Goal: Information Seeking & Learning: Find specific fact

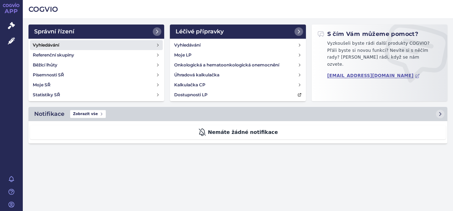
click at [53, 42] on h4 "Vyhledávání" at bounding box center [46, 45] width 26 height 7
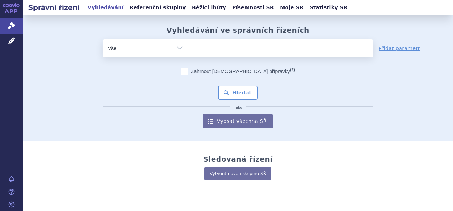
click at [209, 45] on ul at bounding box center [280, 47] width 185 height 15
click at [188, 45] on select at bounding box center [188, 48] width 0 height 18
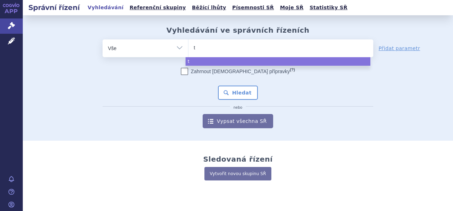
type input "tr"
type input "tric"
type input "tri"
type input "triti"
type input "tritic"
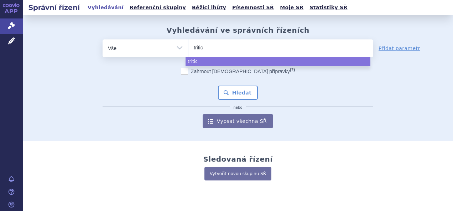
type input "triticc"
type input "triti"
type input "trit"
type input "tritti"
type input "trittic"
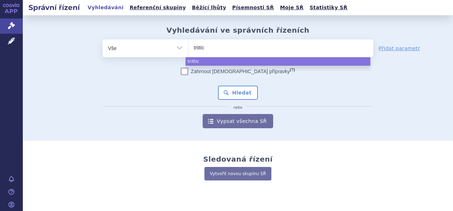
type input "trittico"
select select "trittico"
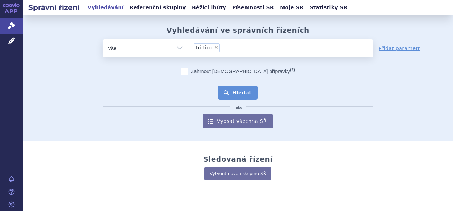
click at [241, 92] on button "Hledat" at bounding box center [238, 93] width 40 height 14
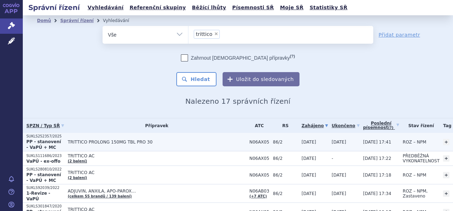
click at [453, 140] on link "detail" at bounding box center [459, 142] width 9 height 9
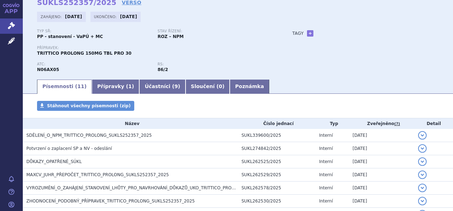
scroll to position [71, 0]
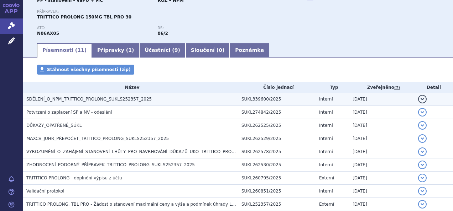
click at [91, 96] on h3 "SDĚLENÍ_O_NPM_TRITTICO_PROLONG_SUKLS252357_2025" at bounding box center [131, 99] width 211 height 7
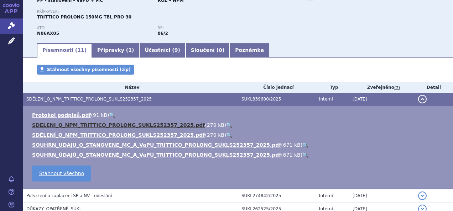
click at [135, 124] on link "SDELENI_O_NPM_TRITTICO_PROLONG_SUKLS252357_2025.pdf" at bounding box center [118, 125] width 173 height 6
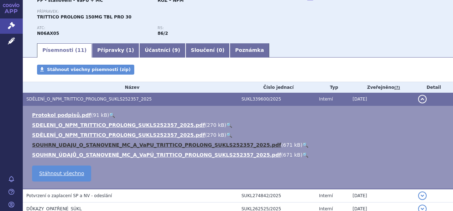
click at [118, 145] on link "SOUHRN_UDAJU_O_STANOVENE_MC_A_VaPU_TRITTICO_PROLONG_SUKLS252357_2025.pdf" at bounding box center [156, 145] width 249 height 6
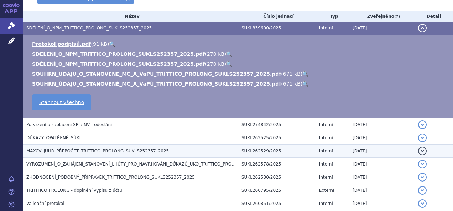
scroll to position [178, 0]
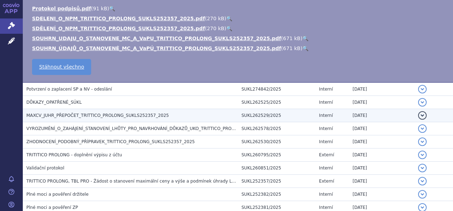
click at [73, 114] on span "MAXCV_JUHR_PŘEPOČET_TRITTICO_PROLONG_SUKLS252357_2025" at bounding box center [97, 115] width 142 height 5
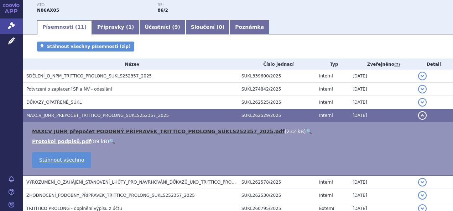
click at [111, 129] on link "MAXCV JUHR přepočet PODOBNÝ PŘÍPRAVEK_TRITTICO_PROLONG_SUKLS252357_2025.pdf" at bounding box center [158, 132] width 252 height 6
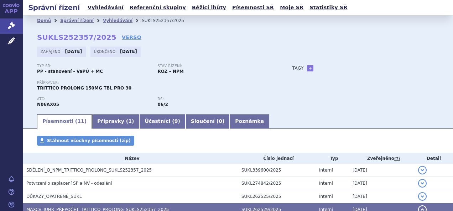
scroll to position [71, 0]
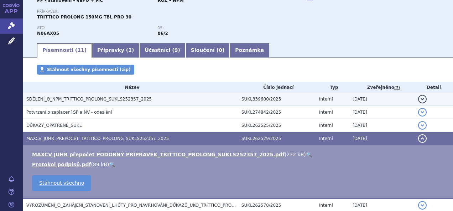
click at [100, 99] on span "SDĚLENÍ_O_NPM_TRITTICO_PROLONG_SUKLS252357_2025" at bounding box center [88, 99] width 125 height 5
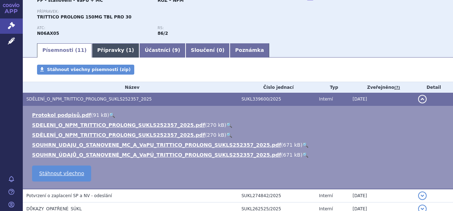
click at [128, 48] on span "1" at bounding box center [130, 50] width 4 height 6
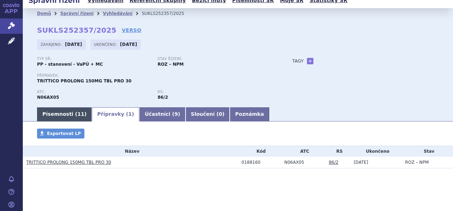
click at [51, 113] on link "Písemnosti ( 11 )" at bounding box center [64, 115] width 55 height 14
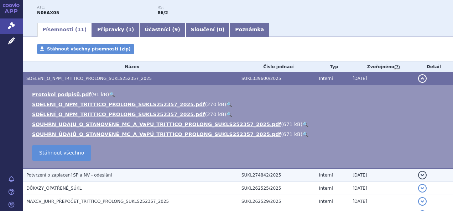
scroll to position [114, 0]
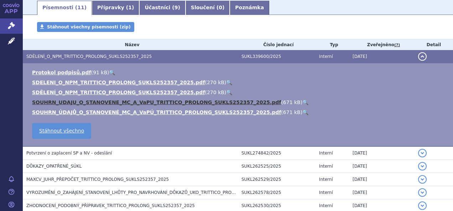
click at [103, 103] on link "SOUHRN_UDAJU_O_STANOVENE_MC_A_VaPU_TRITTICO_PROLONG_SUKLS252357_2025.pdf" at bounding box center [156, 103] width 249 height 6
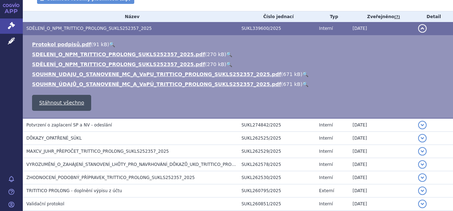
scroll to position [142, 0]
